Goal: Find contact information: Find contact information

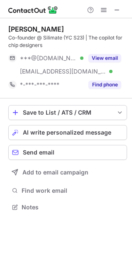
scroll to position [201, 132]
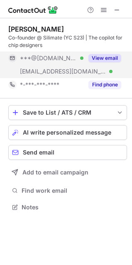
click at [100, 61] on button "View email" at bounding box center [104, 58] width 33 height 8
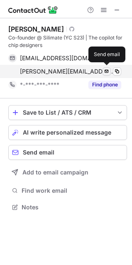
click at [105, 73] on span at bounding box center [106, 71] width 7 height 7
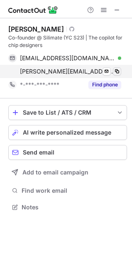
click at [120, 71] on button at bounding box center [117, 71] width 8 height 8
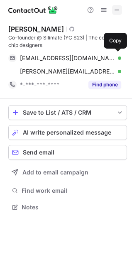
click at [122, 5] on div at bounding box center [104, 10] width 40 height 10
click at [121, 6] on button at bounding box center [117, 10] width 10 height 10
